Goal: Task Accomplishment & Management: Complete application form

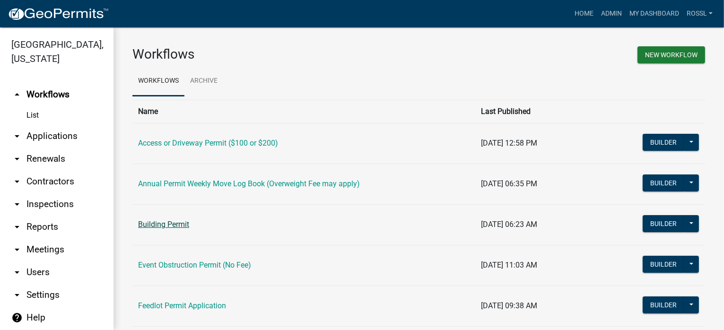
click at [168, 225] on link "Building Permit" at bounding box center [163, 224] width 51 height 9
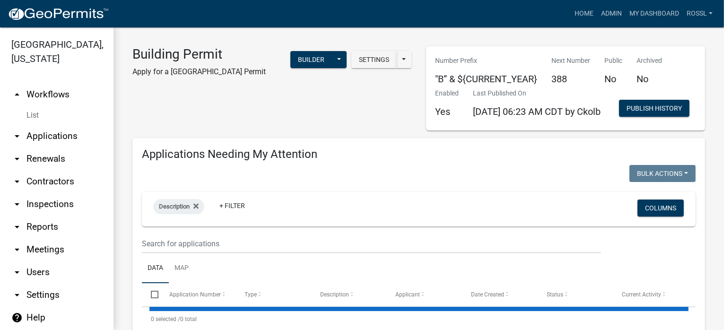
select select "2: 50"
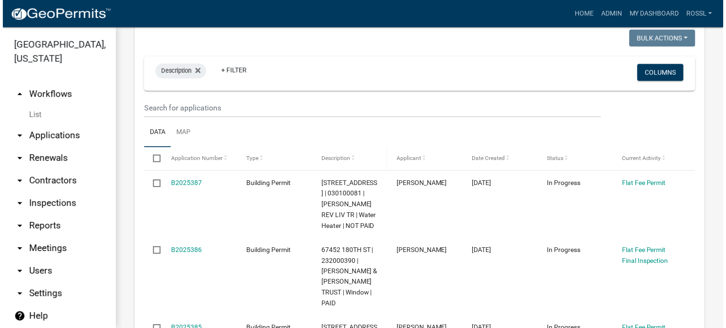
scroll to position [142, 0]
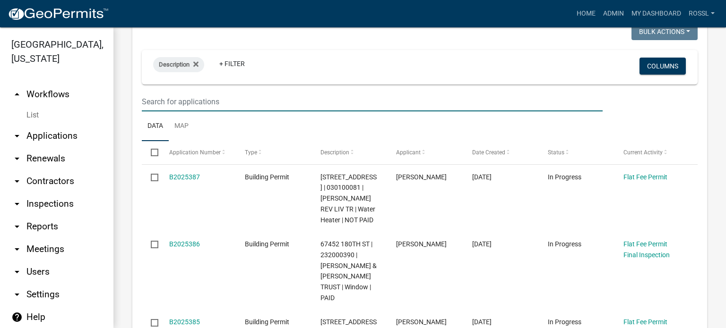
click at [204, 112] on input "text" at bounding box center [372, 101] width 461 height 19
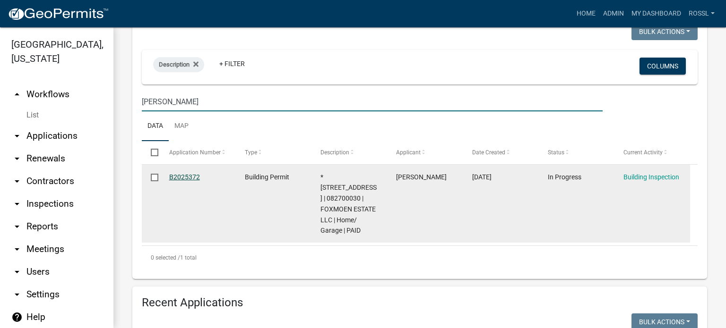
type input "[PERSON_NAME]"
click at [180, 181] on link "B2025372" at bounding box center [184, 177] width 31 height 8
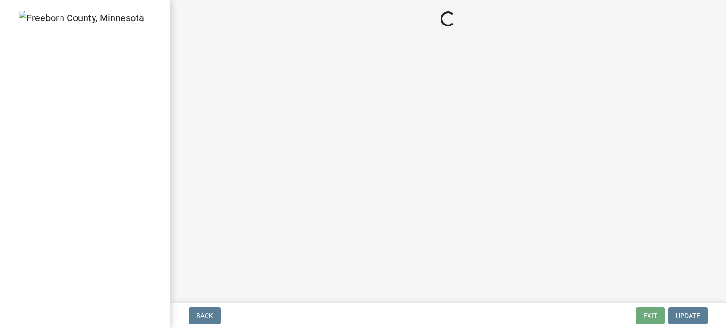
select select "306567ba-5481-4577-869f-56a75bb08b28"
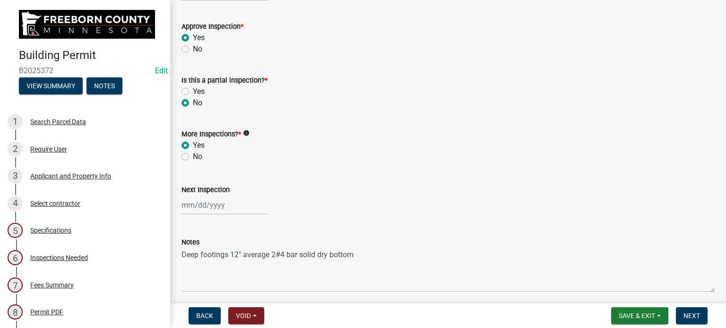
scroll to position [284, 0]
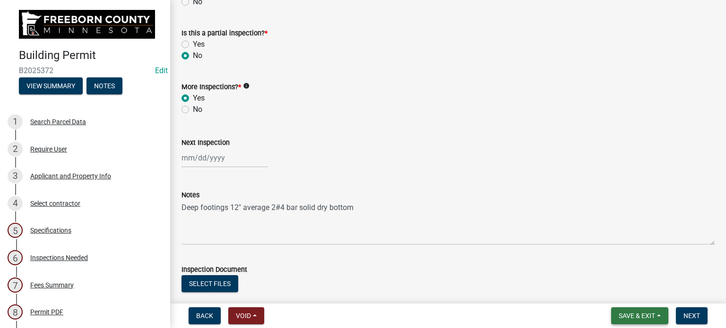
click at [632, 319] on span "Save & Exit" at bounding box center [637, 316] width 36 height 8
click at [622, 289] on button "Save & Exit" at bounding box center [631, 291] width 76 height 23
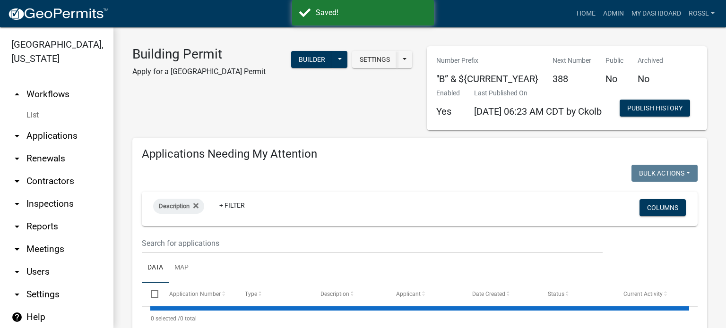
select select "2: 50"
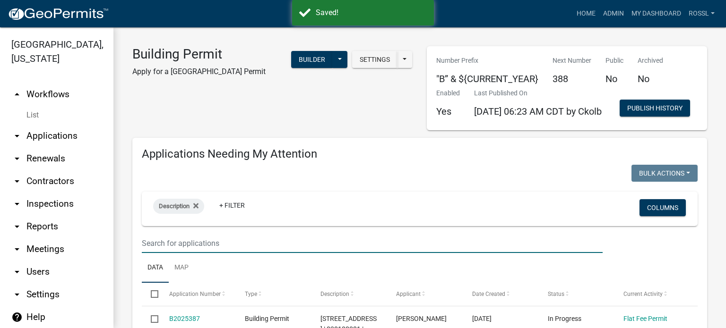
click at [197, 253] on input "text" at bounding box center [372, 243] width 461 height 19
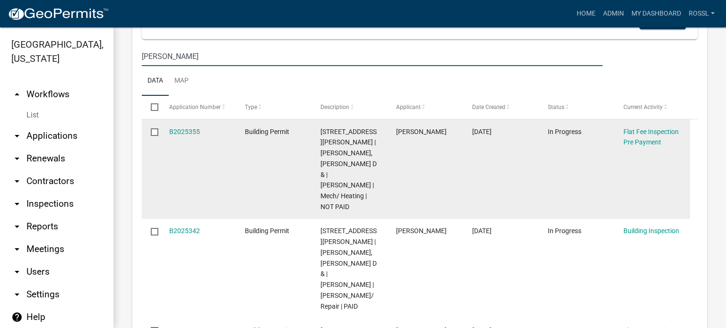
scroll to position [189, 0]
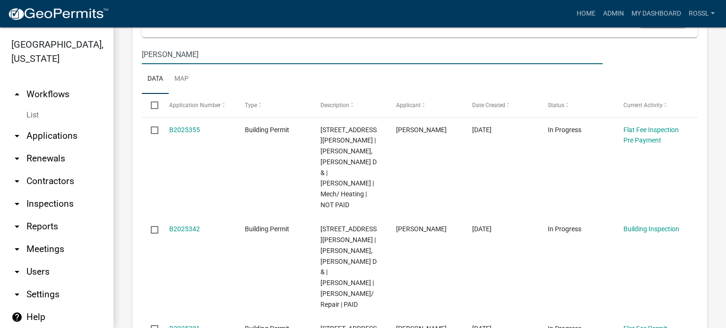
type input "[PERSON_NAME]"
click at [221, 94] on ul "Data Map" at bounding box center [420, 79] width 556 height 30
click at [172, 64] on input "[PERSON_NAME]" at bounding box center [372, 54] width 461 height 19
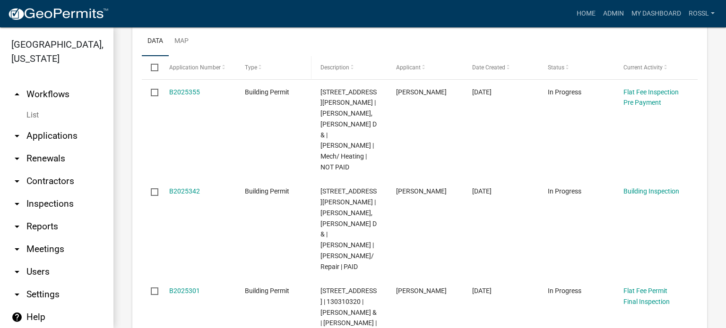
scroll to position [284, 0]
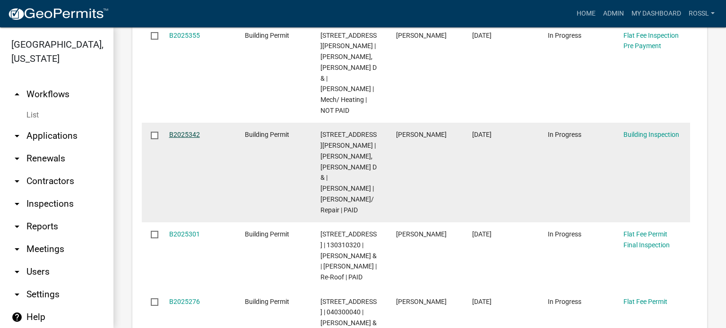
click at [189, 138] on link "B2025342" at bounding box center [184, 135] width 31 height 8
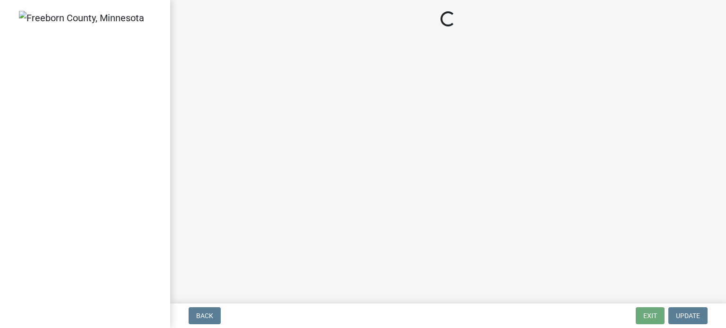
select select "8db2c0cf-3181-45d2-8b43-567b2b747cb3"
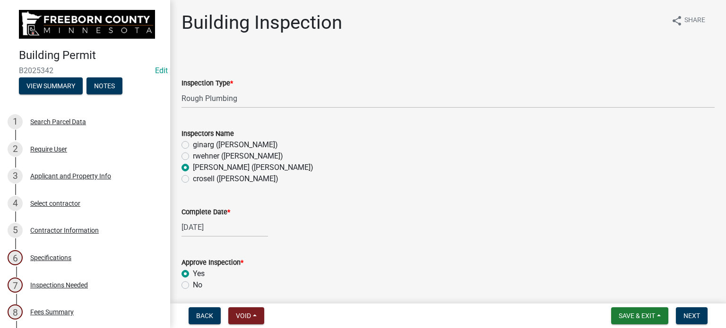
scroll to position [95, 0]
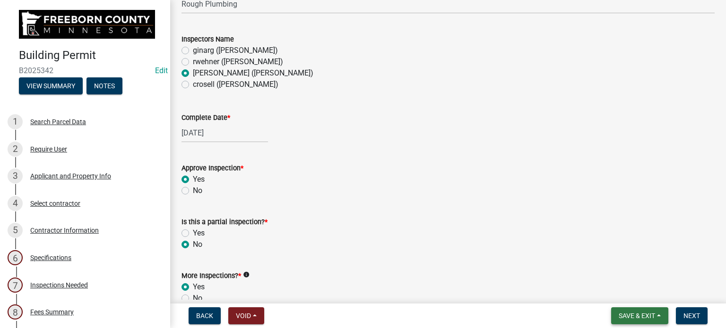
click at [648, 319] on span "Save & Exit" at bounding box center [637, 316] width 36 height 8
click at [639, 291] on button "Save & Exit" at bounding box center [631, 291] width 76 height 23
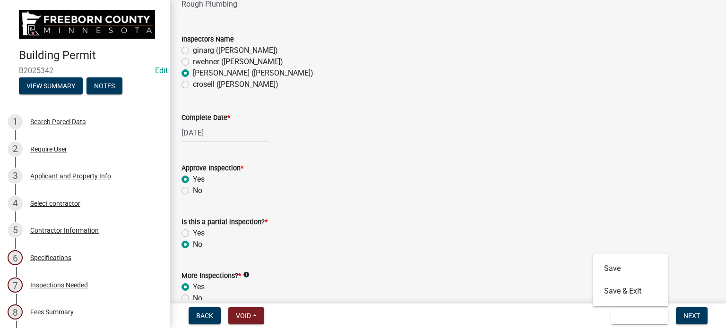
scroll to position [0, 0]
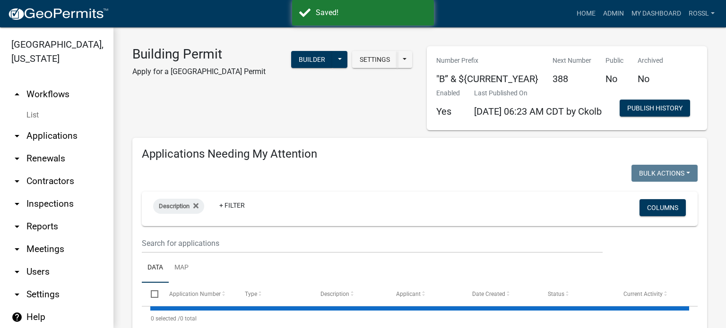
select select "2: 50"
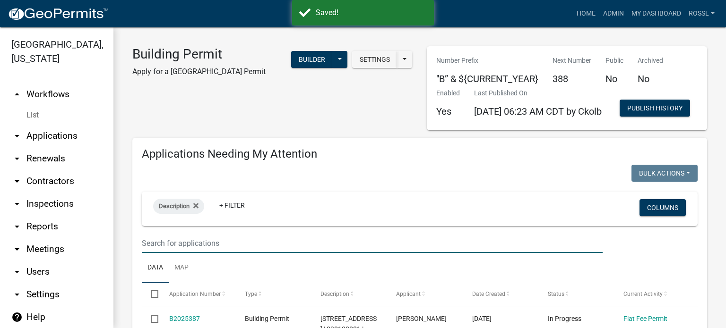
click at [195, 253] on input "text" at bounding box center [372, 243] width 461 height 19
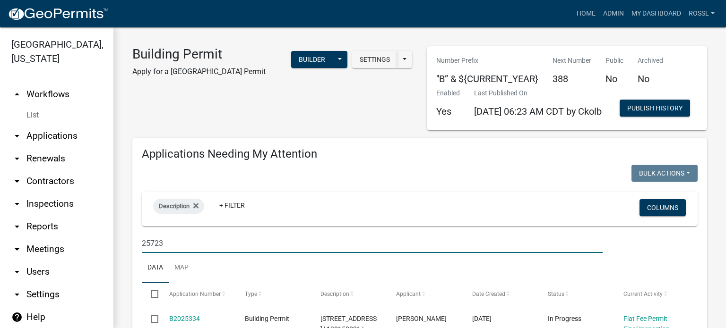
scroll to position [142, 0]
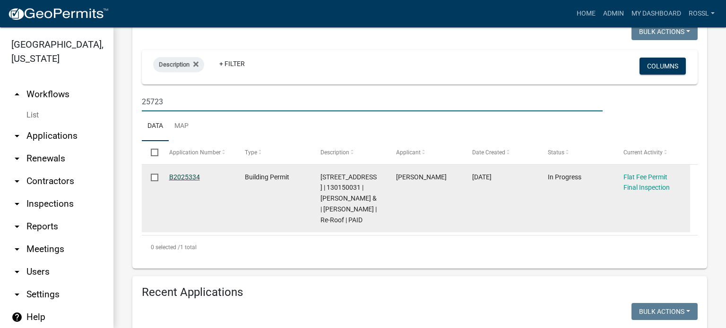
type input "25723"
click at [192, 181] on link "B2025334" at bounding box center [184, 177] width 31 height 8
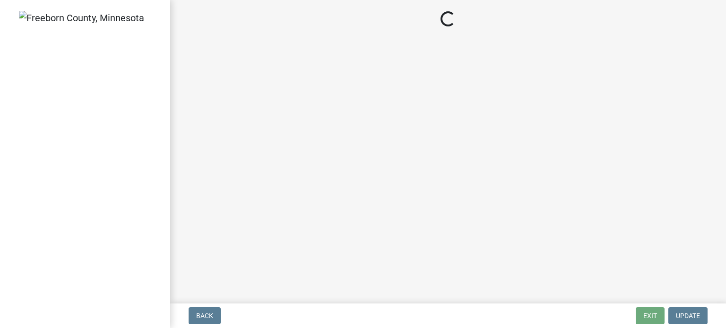
select select "3613e5d6-c0da-40a7-83d4-d5638b2e6124"
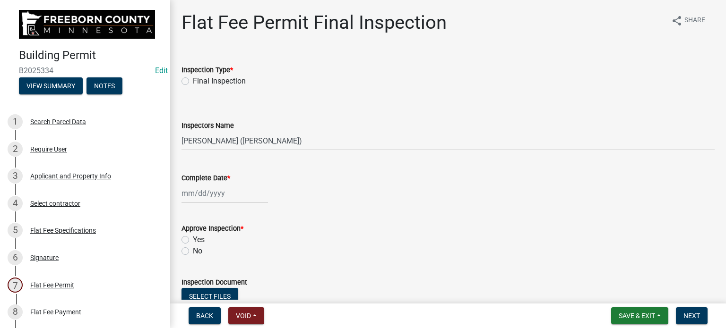
click at [189, 81] on div "Final Inspection" at bounding box center [447, 81] width 533 height 11
click at [193, 83] on label "Final Inspection" at bounding box center [219, 81] width 53 height 11
click at [193, 82] on input "Final Inspection" at bounding box center [196, 79] width 6 height 6
radio input "true"
